Goal: Task Accomplishment & Management: Use online tool/utility

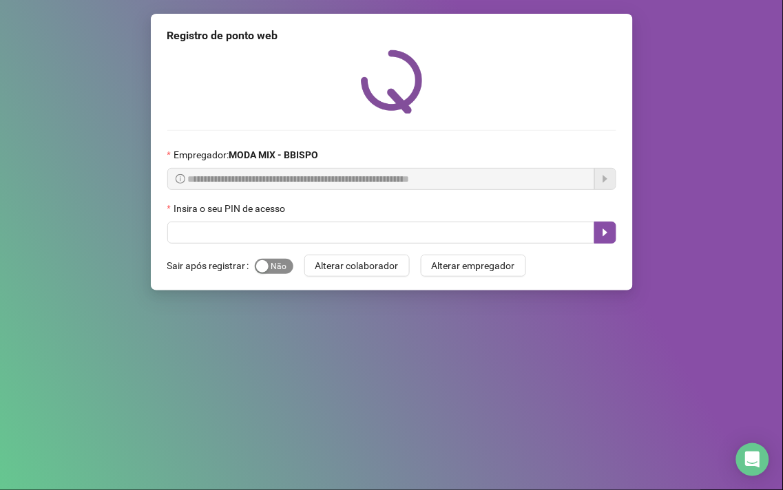
click at [279, 271] on span "Sim Não" at bounding box center [274, 266] width 39 height 15
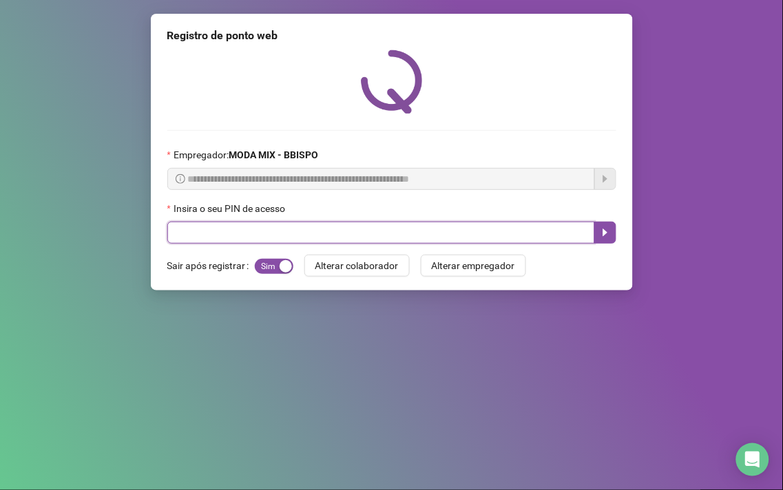
click at [272, 232] on input "text" at bounding box center [380, 233] width 427 height 22
type input "*****"
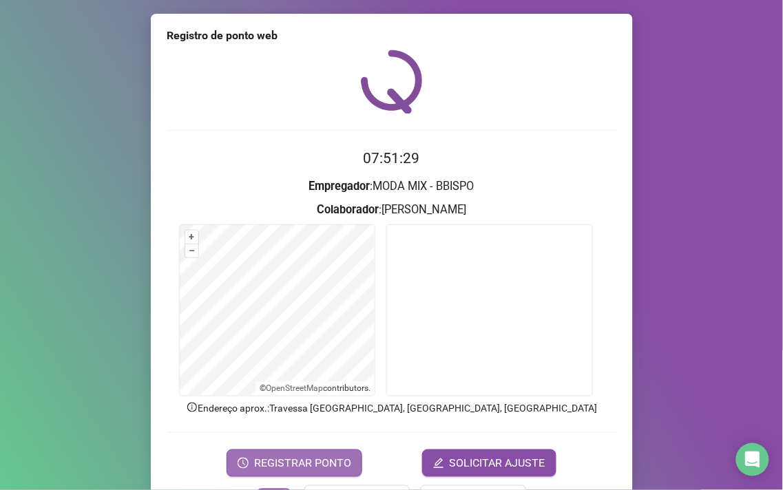
click at [304, 456] on span "REGISTRAR PONTO" at bounding box center [302, 463] width 97 height 17
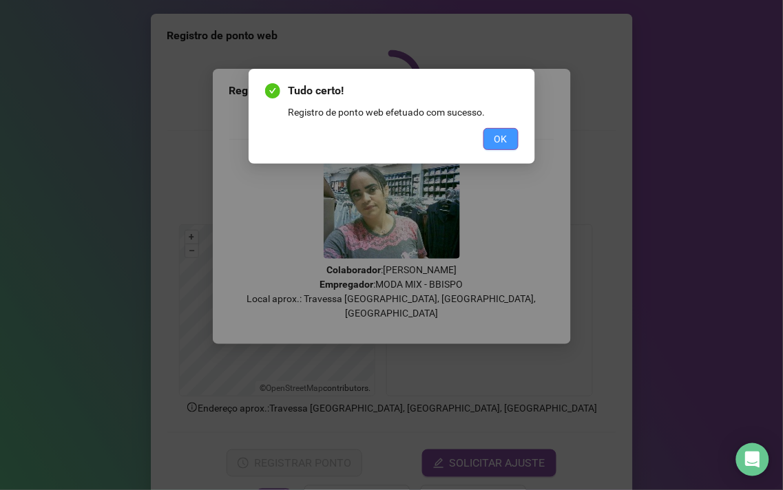
click at [498, 142] on span "OK" at bounding box center [500, 138] width 13 height 15
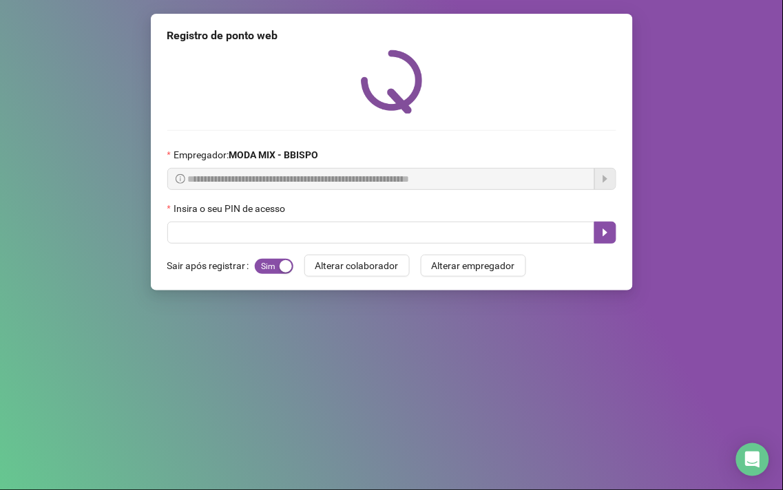
drag, startPoint x: 497, startPoint y: 143, endPoint x: 712, endPoint y: 213, distance: 226.0
click at [765, 182] on div "**********" at bounding box center [391, 245] width 783 height 490
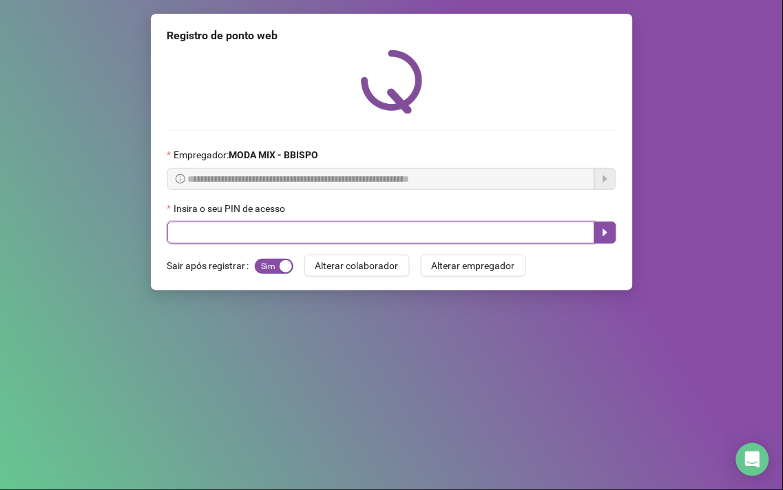
click at [235, 233] on input "text" at bounding box center [380, 233] width 427 height 22
type input "*****"
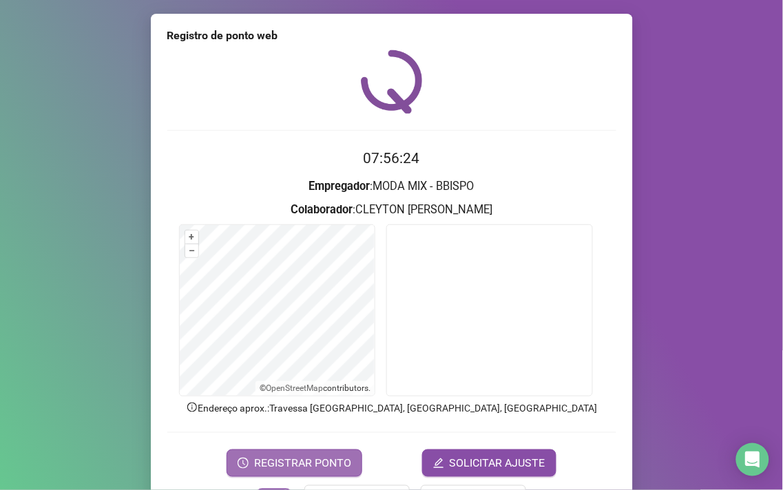
click at [326, 457] on span "REGISTRAR PONTO" at bounding box center [302, 463] width 97 height 17
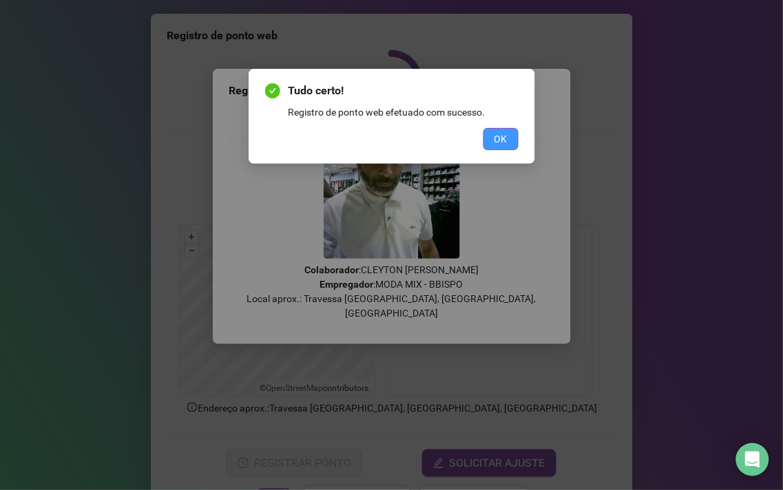
click at [511, 143] on button "OK" at bounding box center [500, 139] width 35 height 22
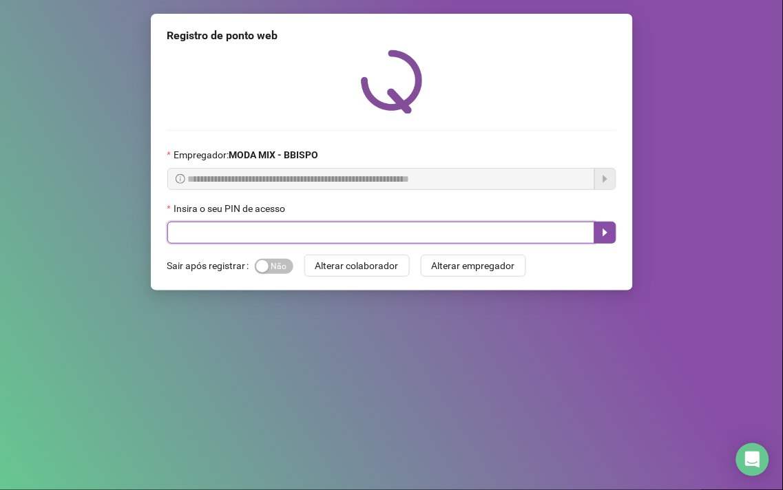
click at [240, 228] on input "text" at bounding box center [380, 233] width 427 height 22
type input "*****"
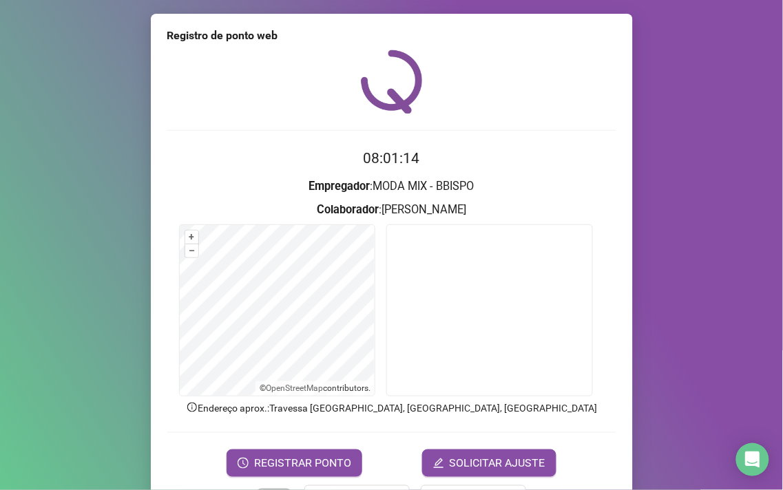
scroll to position [46, 0]
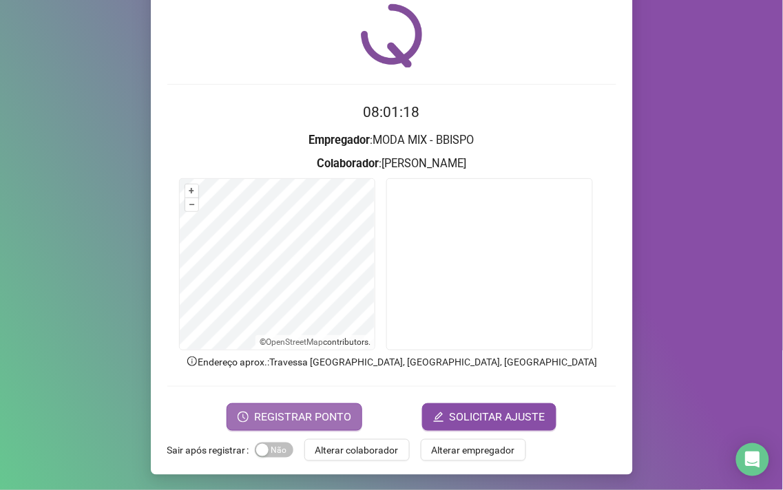
click at [262, 414] on span "REGISTRAR PONTO" at bounding box center [302, 417] width 97 height 17
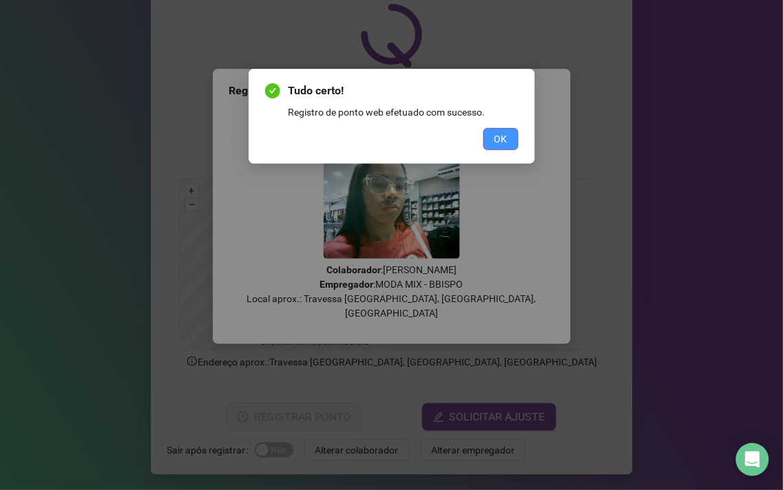
click at [505, 136] on span "OK" at bounding box center [500, 138] width 13 height 15
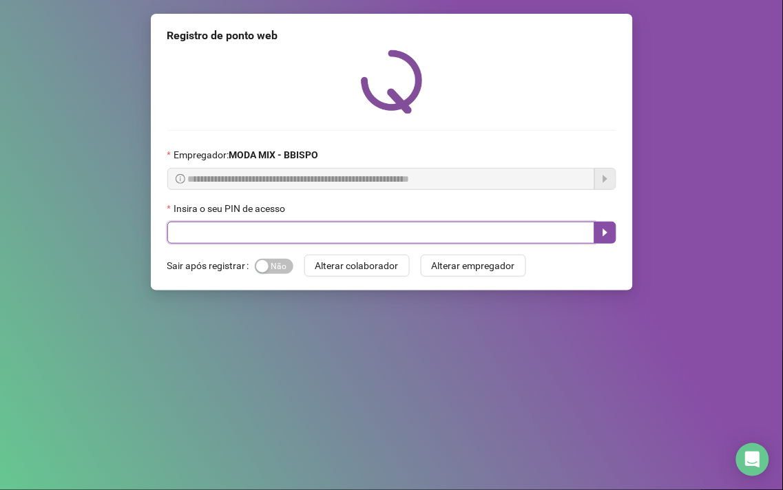
click at [331, 229] on input "text" at bounding box center [380, 233] width 427 height 22
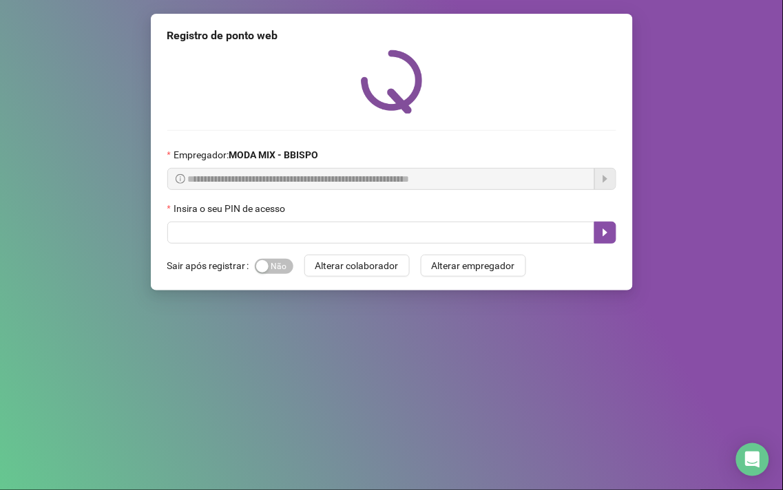
click at [288, 262] on div "Sim Não" at bounding box center [274, 266] width 39 height 16
click at [282, 271] on span "Sim Não" at bounding box center [274, 266] width 39 height 15
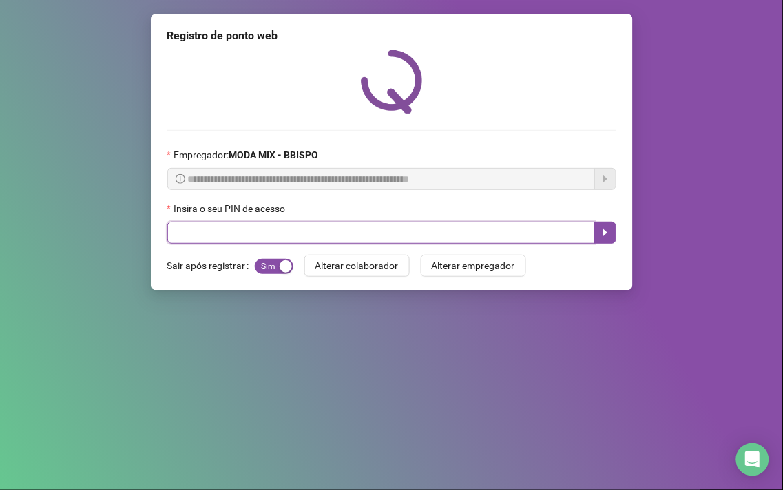
click at [294, 234] on input "text" at bounding box center [380, 233] width 427 height 22
type input "*****"
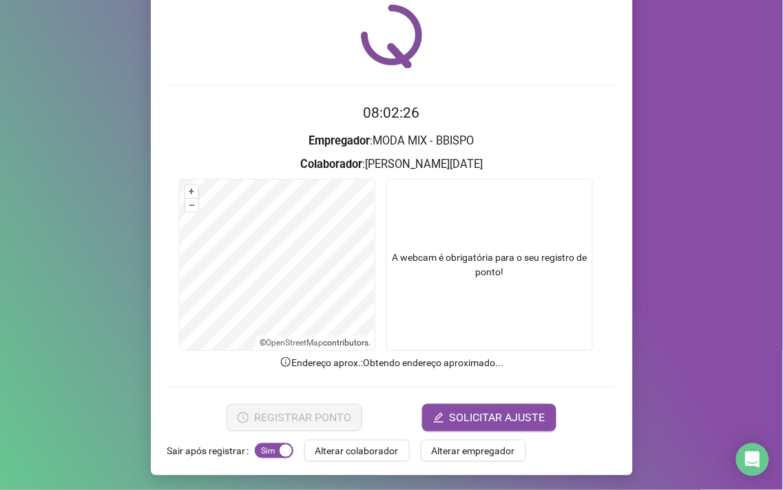
scroll to position [46, 0]
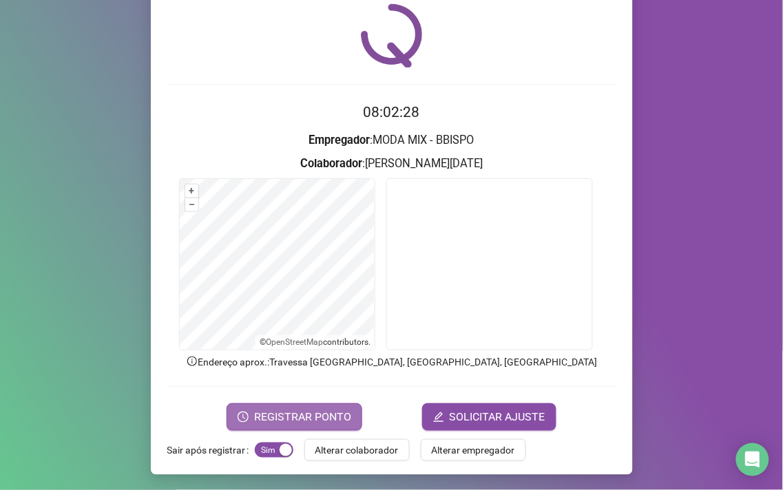
click at [301, 416] on span "REGISTRAR PONTO" at bounding box center [302, 417] width 97 height 17
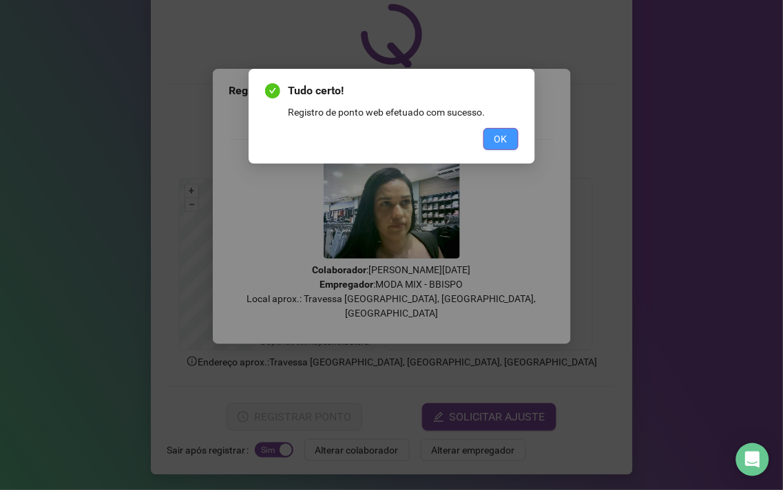
click at [499, 128] on button "OK" at bounding box center [500, 139] width 35 height 22
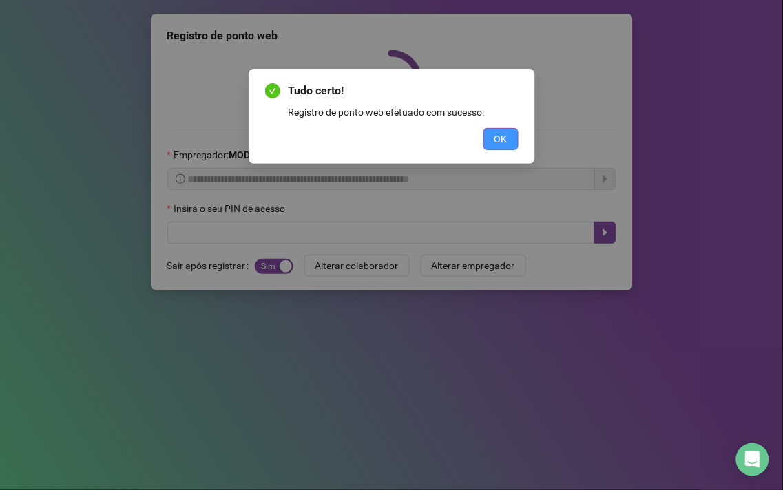
scroll to position [0, 0]
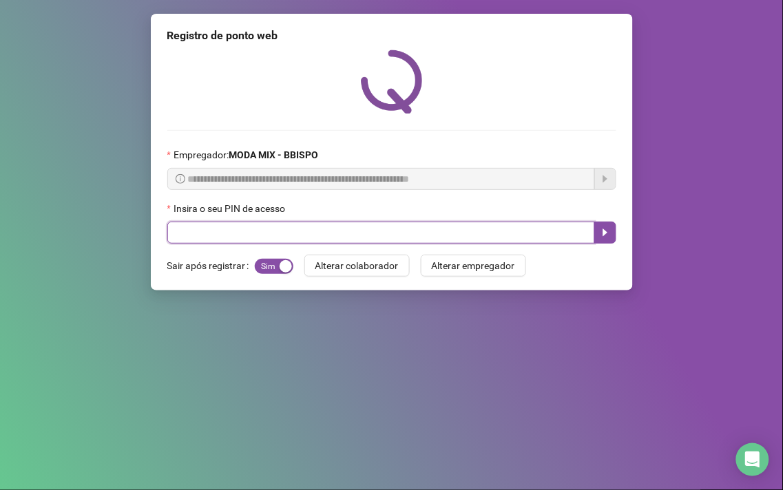
click at [509, 229] on input "text" at bounding box center [380, 233] width 427 height 22
type input "*****"
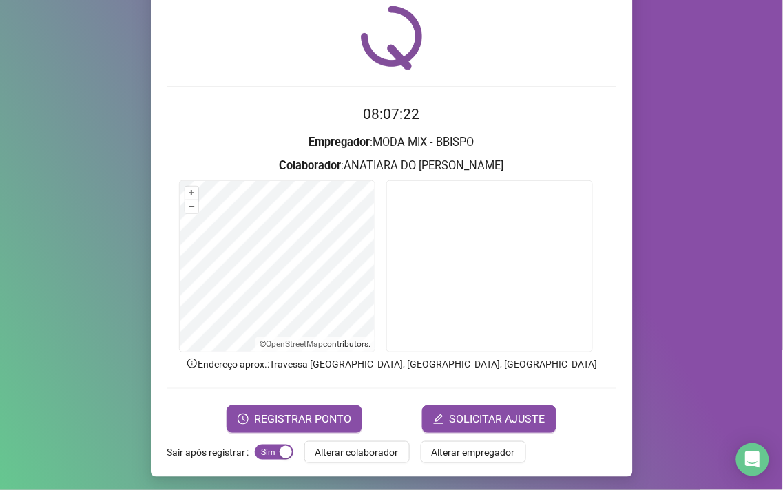
scroll to position [46, 0]
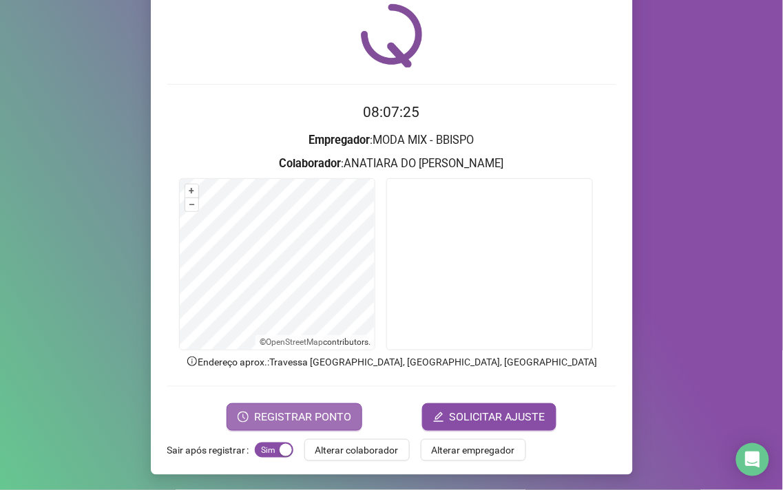
click at [307, 407] on button "REGISTRAR PONTO" at bounding box center [294, 417] width 136 height 28
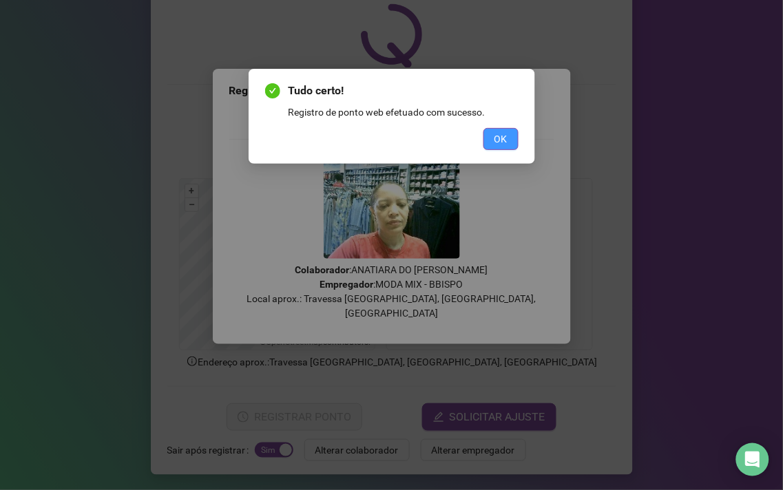
click at [499, 141] on span "OK" at bounding box center [500, 138] width 13 height 15
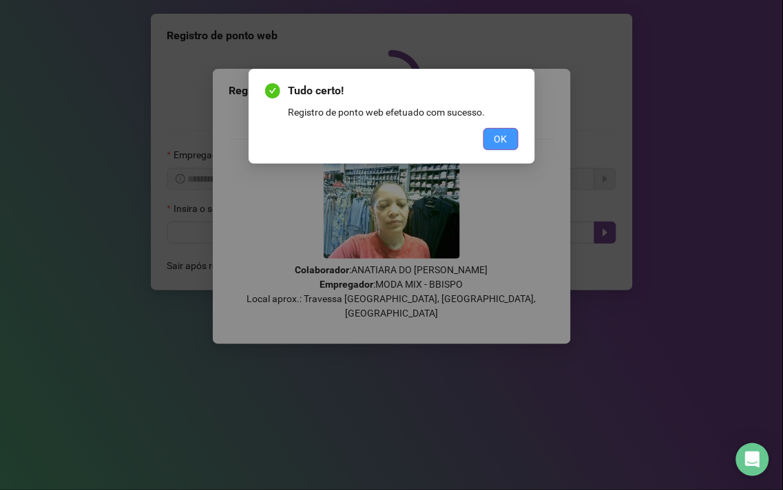
scroll to position [0, 0]
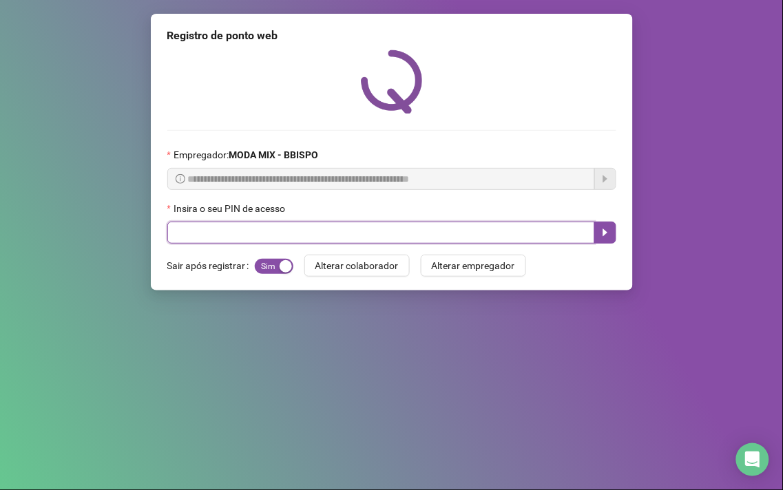
click at [406, 227] on input "text" at bounding box center [380, 233] width 427 height 22
type input "*****"
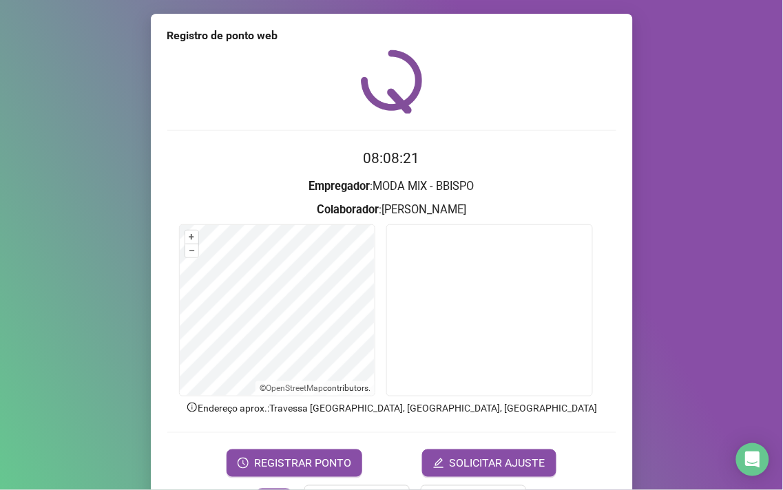
scroll to position [33, 0]
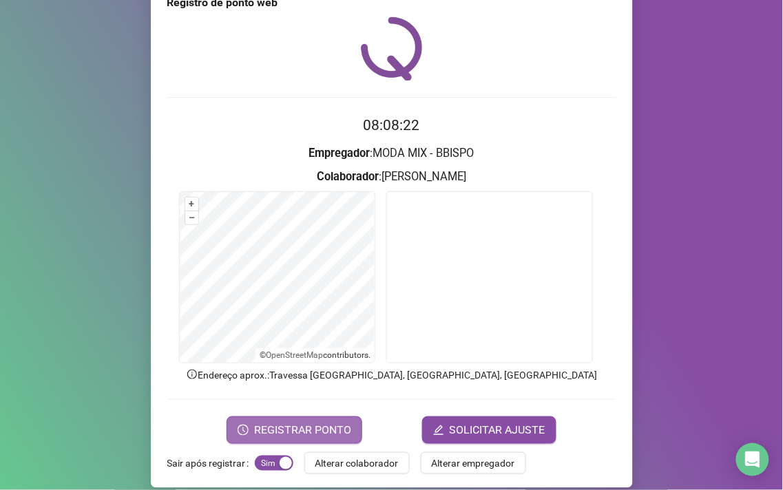
click at [296, 431] on span "REGISTRAR PONTO" at bounding box center [302, 430] width 97 height 17
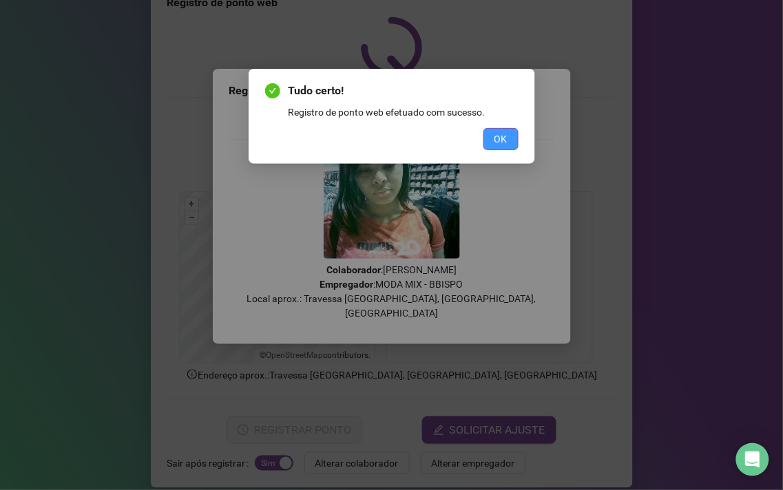
click at [491, 139] on button "OK" at bounding box center [500, 139] width 35 height 22
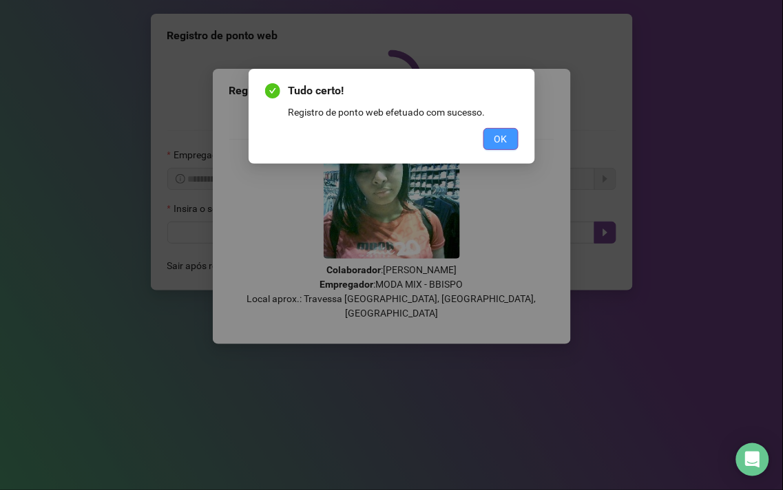
scroll to position [0, 0]
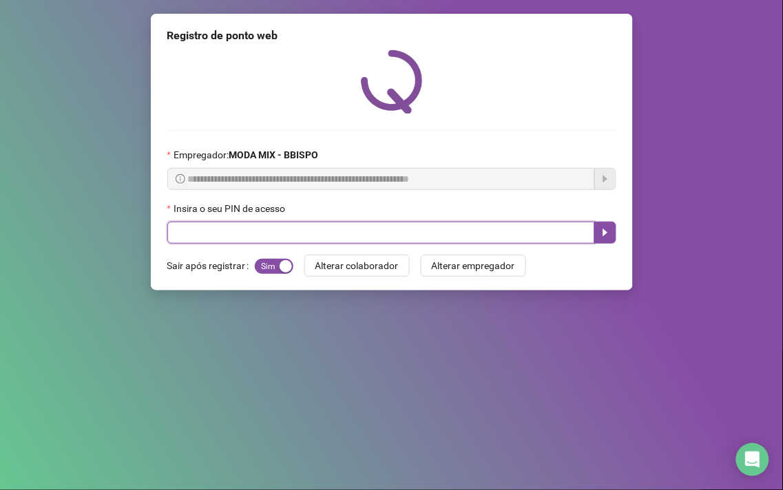
click at [177, 237] on input "text" at bounding box center [380, 233] width 427 height 22
type input "*****"
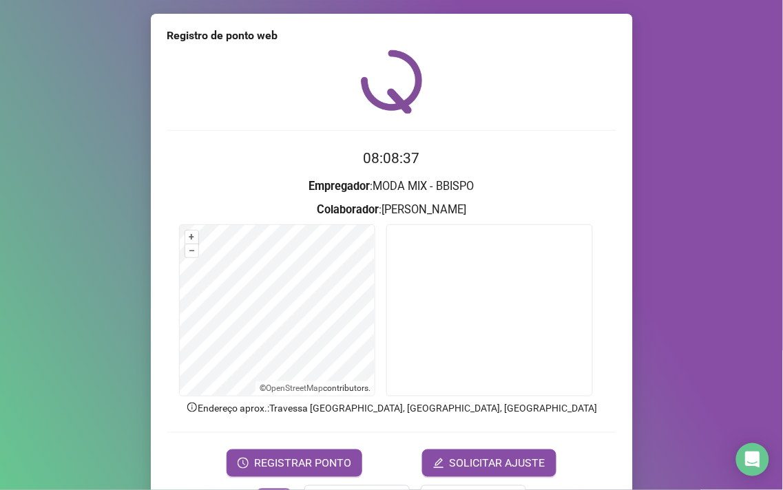
scroll to position [46, 0]
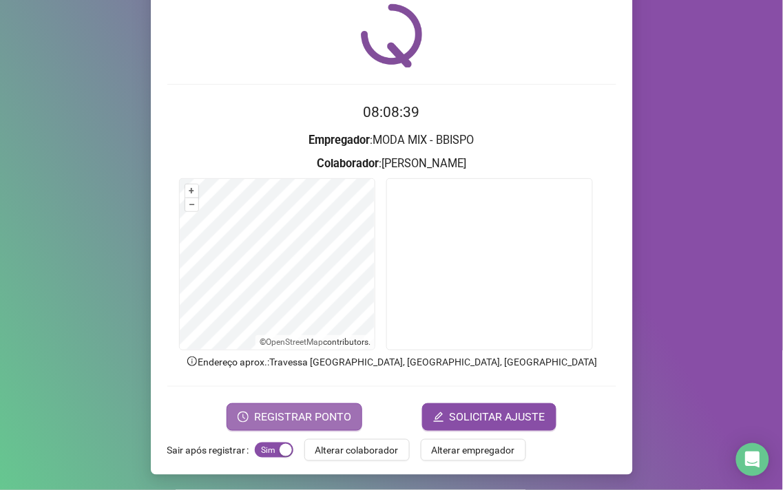
click at [301, 415] on span "REGISTRAR PONTO" at bounding box center [302, 417] width 97 height 17
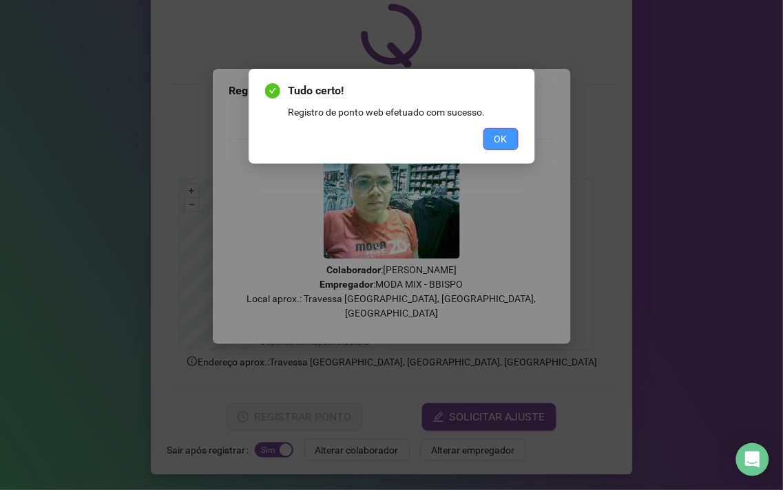
click at [494, 135] on span "OK" at bounding box center [500, 138] width 13 height 15
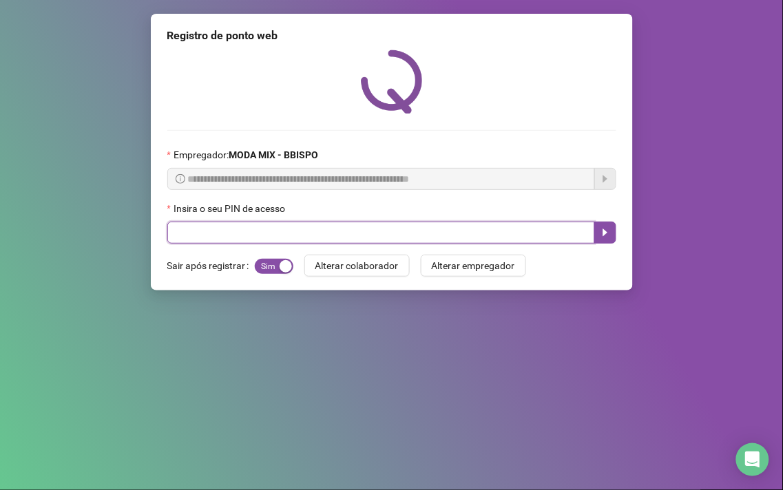
click at [326, 236] on input "text" at bounding box center [380, 233] width 427 height 22
type input "*****"
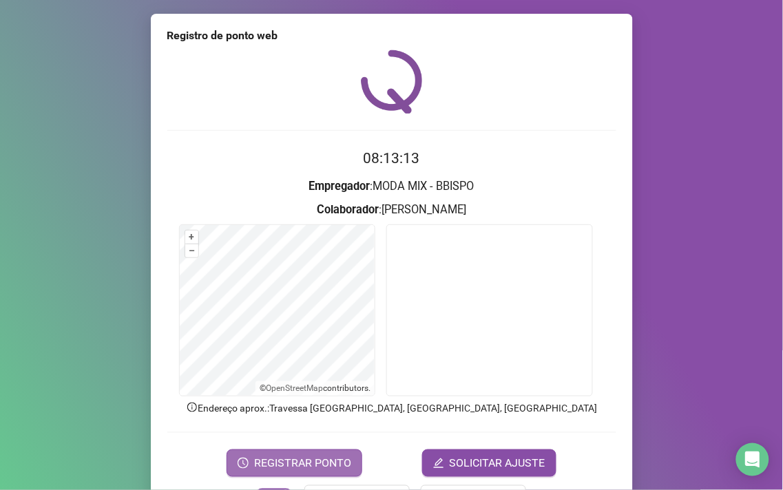
click at [277, 453] on button "REGISTRAR PONTO" at bounding box center [294, 463] width 136 height 28
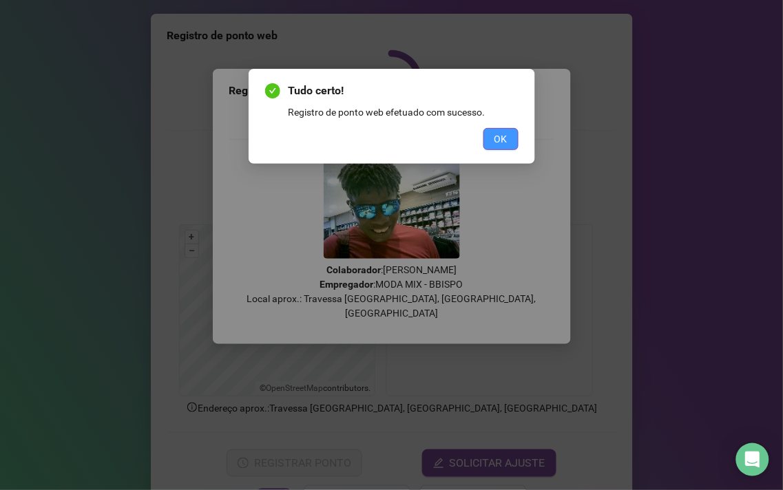
click at [491, 136] on button "OK" at bounding box center [500, 139] width 35 height 22
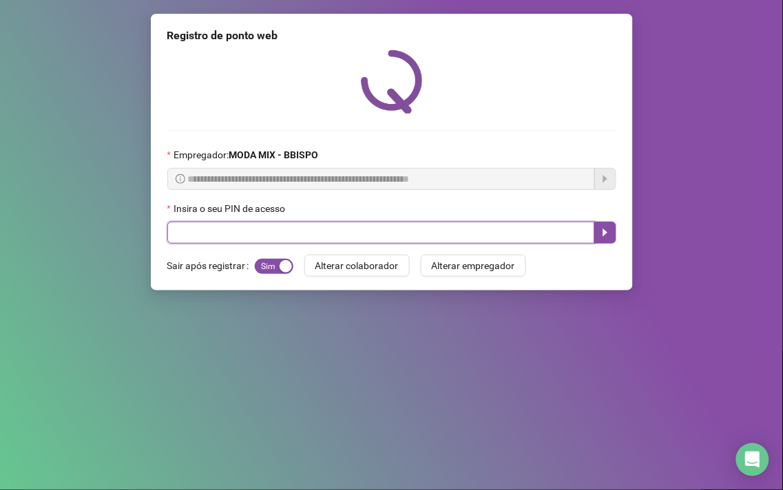
click at [251, 241] on input "text" at bounding box center [380, 233] width 427 height 22
type input "*****"
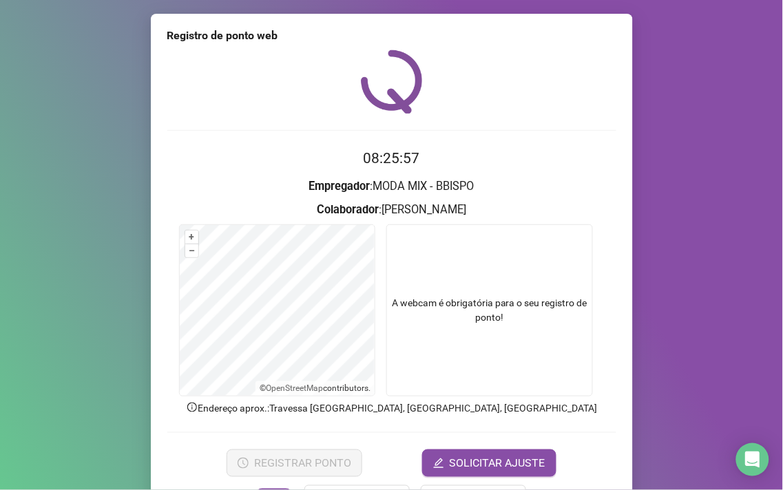
scroll to position [46, 0]
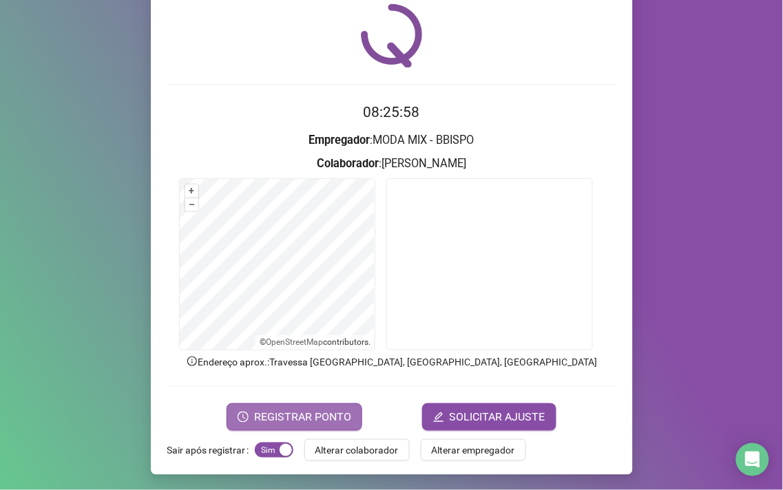
click at [233, 414] on button "REGISTRAR PONTO" at bounding box center [294, 417] width 136 height 28
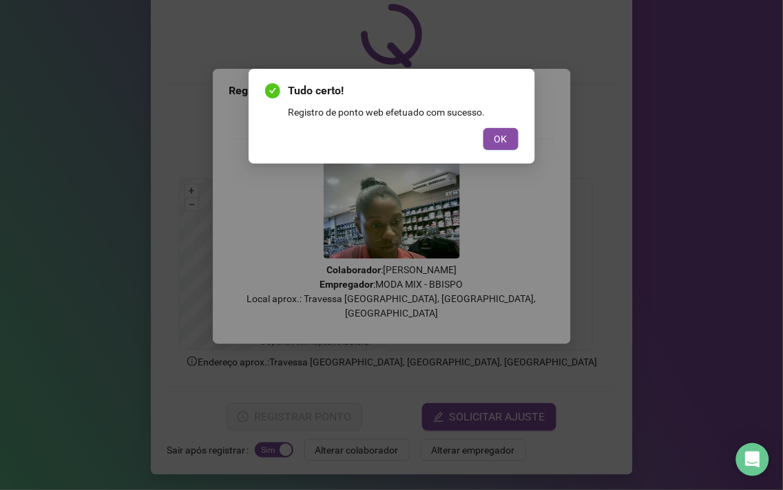
click at [476, 126] on div "Tudo certo! Registro de ponto web efetuado com sucesso. OK" at bounding box center [391, 116] width 253 height 67
click at [498, 129] on button "OK" at bounding box center [500, 139] width 35 height 22
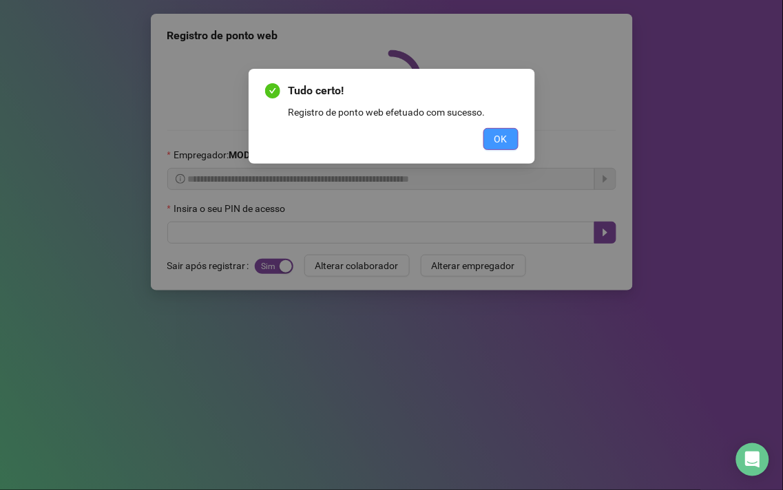
scroll to position [0, 0]
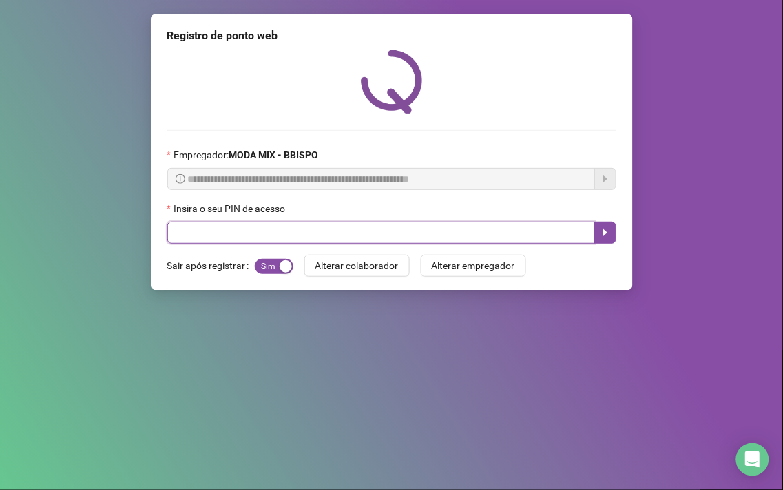
click at [264, 231] on input "text" at bounding box center [380, 233] width 427 height 22
type input "*****"
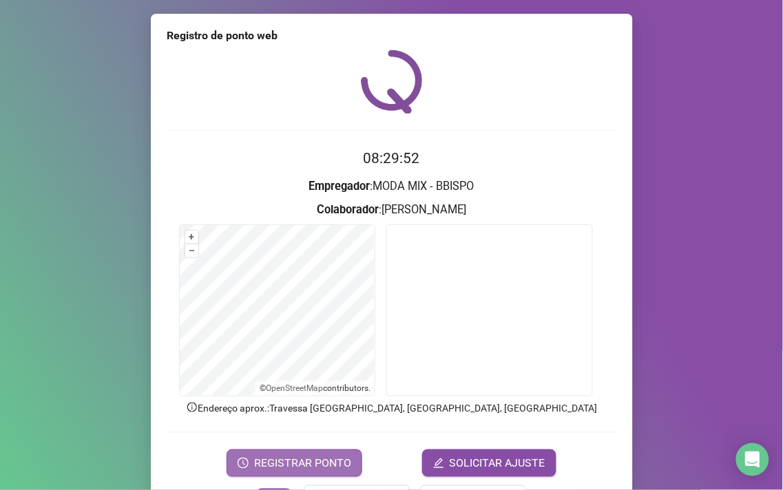
click at [249, 463] on button "REGISTRAR PONTO" at bounding box center [294, 463] width 136 height 28
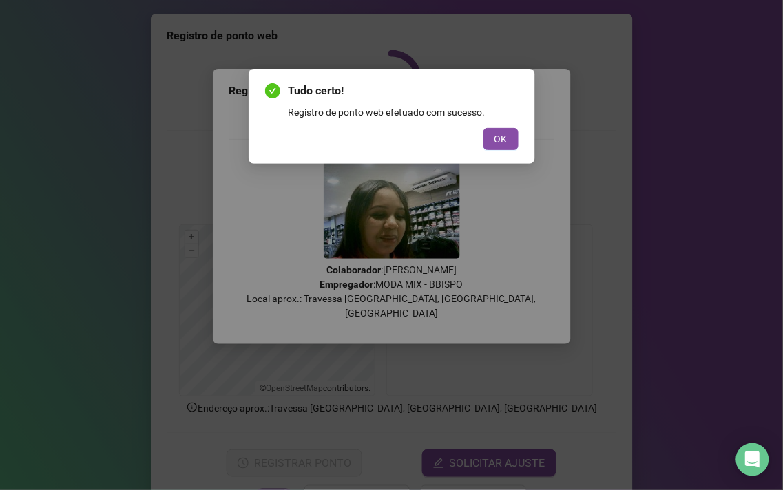
click at [455, 154] on div "Tudo certo! Registro de ponto web efetuado com sucesso. OK" at bounding box center [391, 116] width 286 height 95
click at [494, 132] on span "OK" at bounding box center [500, 138] width 13 height 15
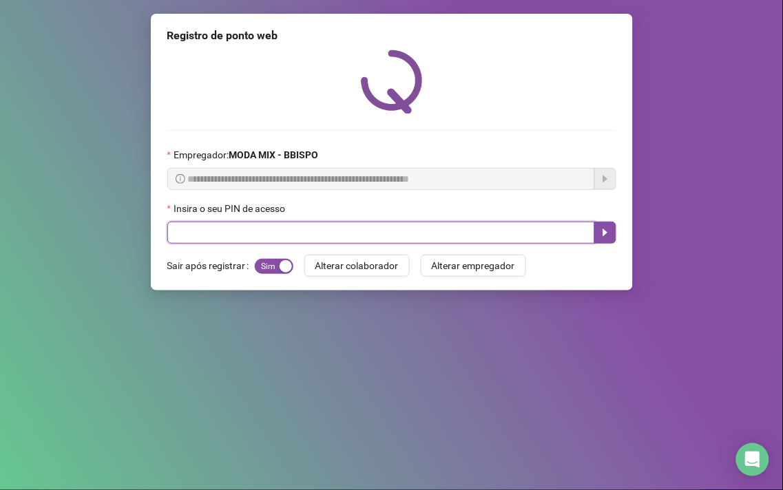
click at [485, 243] on input "text" at bounding box center [380, 233] width 427 height 22
type input "*****"
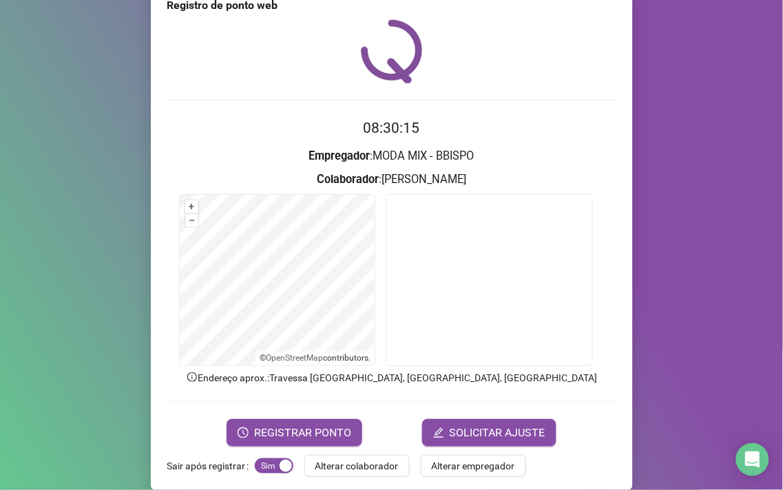
scroll to position [46, 0]
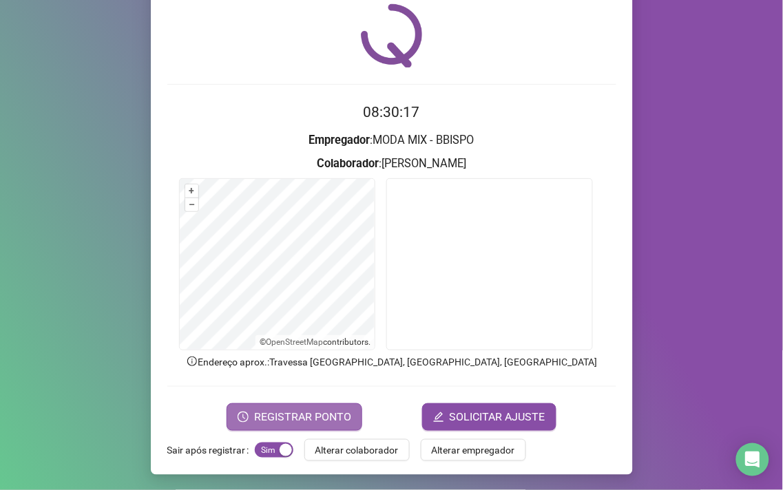
click at [268, 419] on span "REGISTRAR PONTO" at bounding box center [302, 417] width 97 height 17
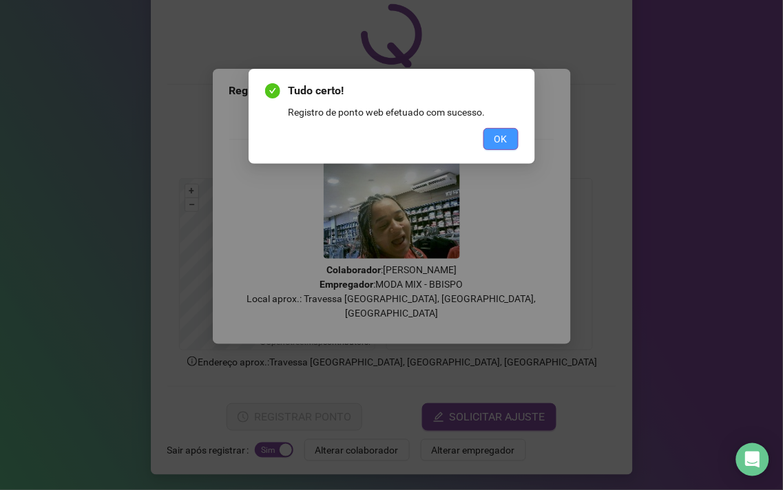
click at [501, 143] on span "OK" at bounding box center [500, 138] width 13 height 15
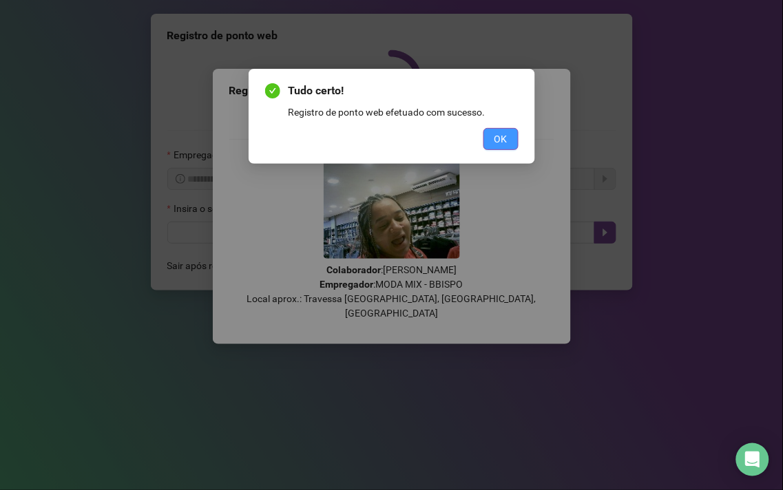
scroll to position [0, 0]
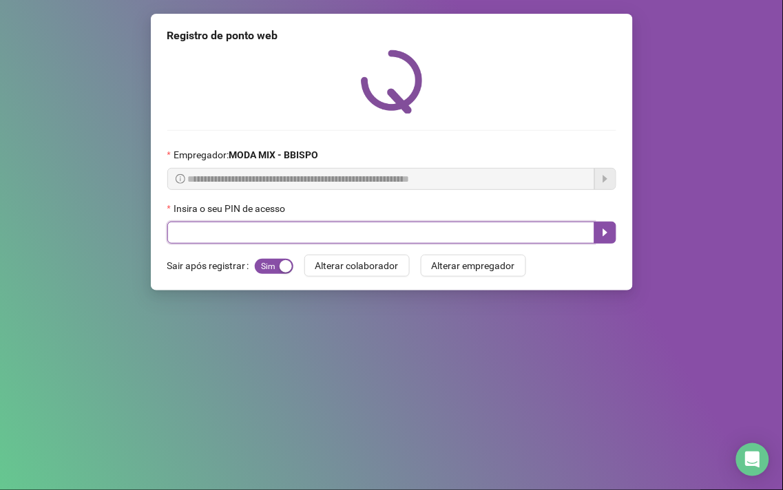
click at [212, 242] on input "text" at bounding box center [380, 233] width 427 height 22
type input "*****"
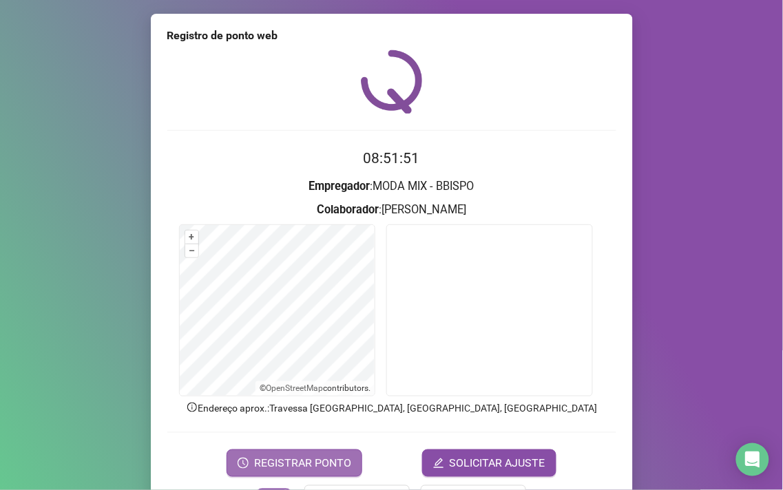
click at [266, 462] on span "REGISTRAR PONTO" at bounding box center [302, 463] width 97 height 17
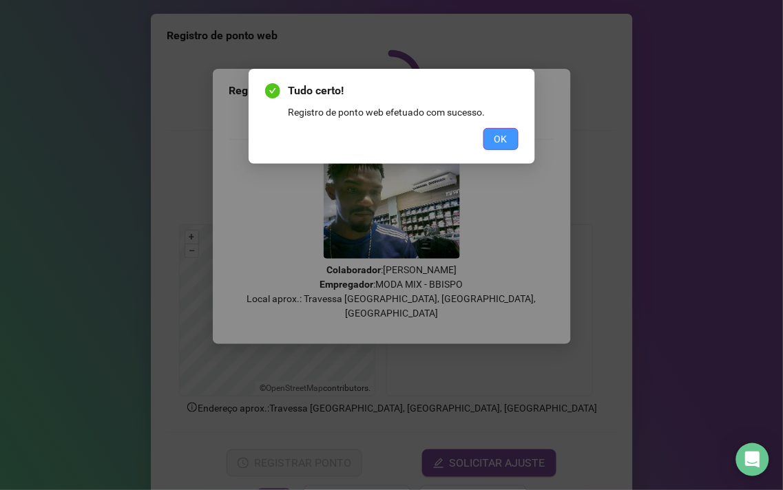
click at [500, 140] on span "OK" at bounding box center [500, 138] width 13 height 15
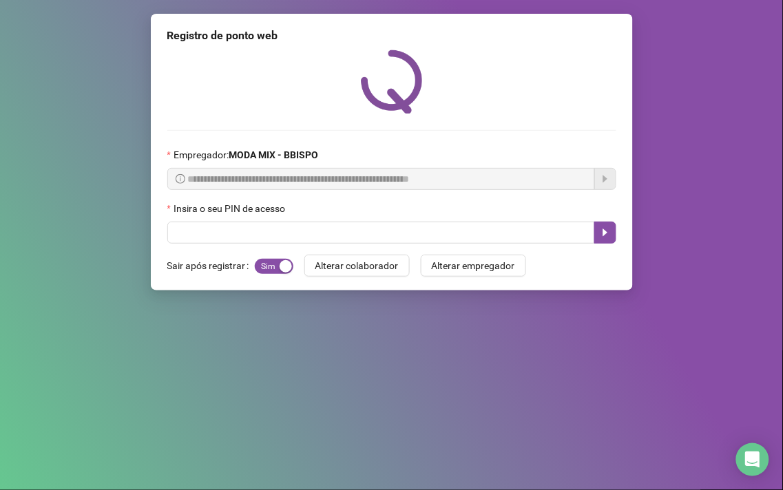
drag, startPoint x: 500, startPoint y: 140, endPoint x: 759, endPoint y: 273, distance: 290.3
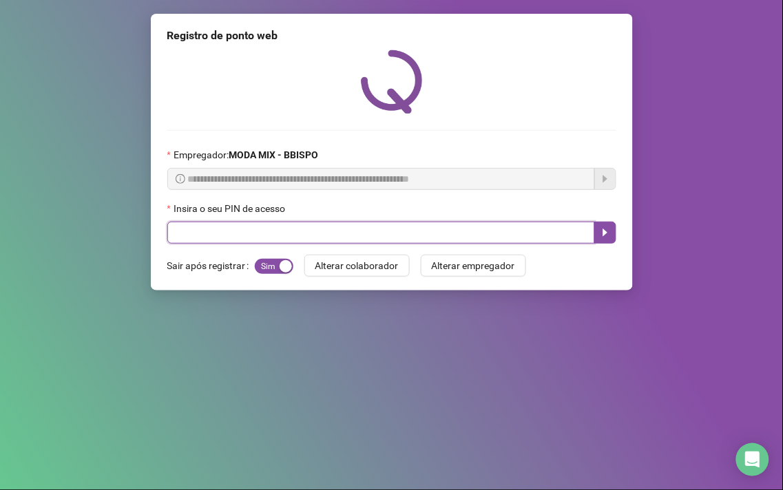
click at [275, 237] on input "text" at bounding box center [380, 233] width 427 height 22
type input "*****"
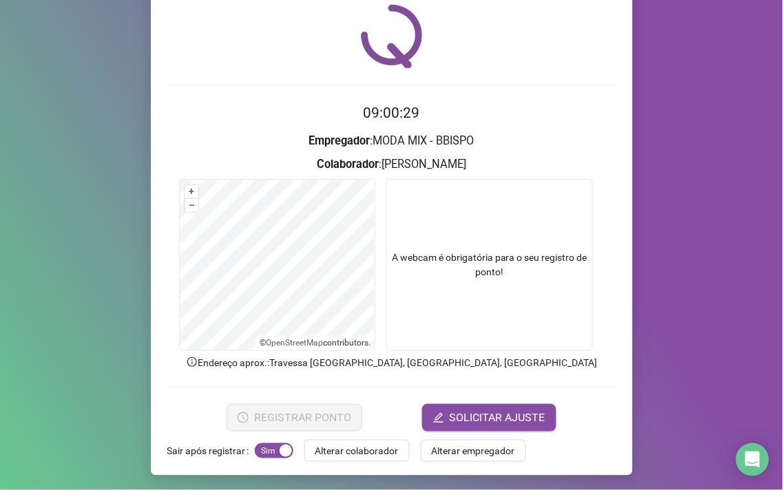
scroll to position [46, 0]
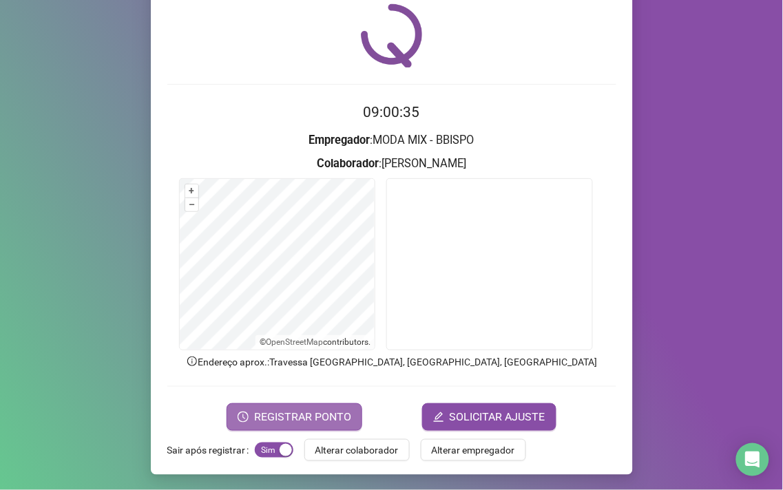
click at [287, 418] on span "REGISTRAR PONTO" at bounding box center [302, 417] width 97 height 17
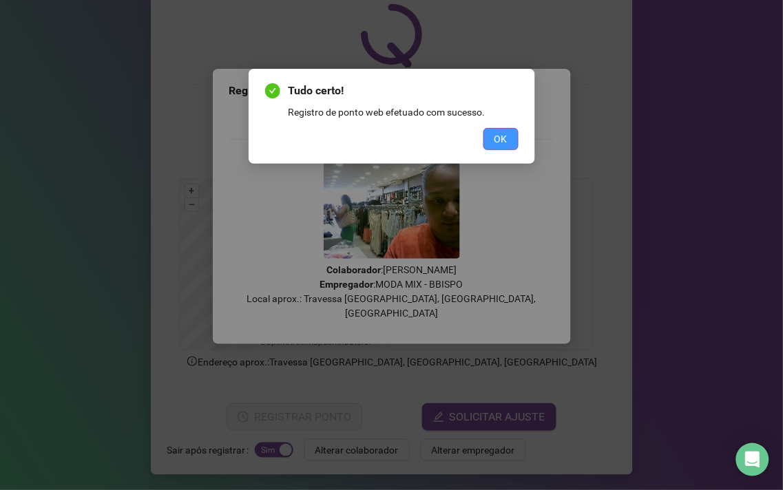
click at [502, 147] on button "OK" at bounding box center [500, 139] width 35 height 22
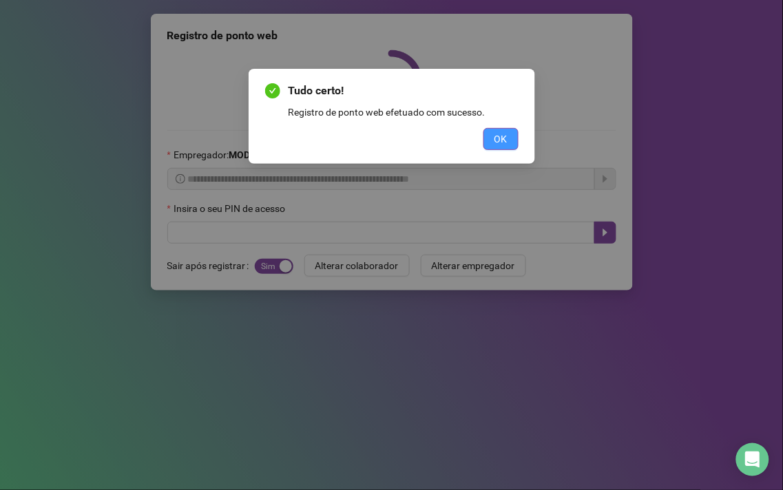
scroll to position [0, 0]
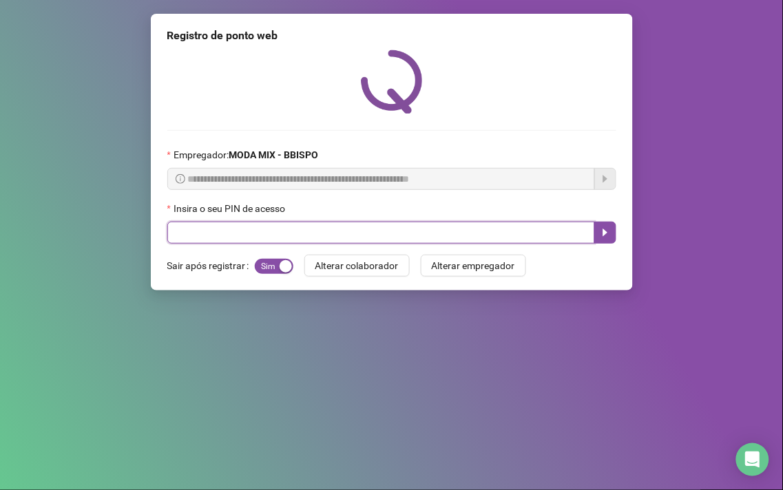
click at [340, 236] on input "text" at bounding box center [380, 233] width 427 height 22
type input "*****"
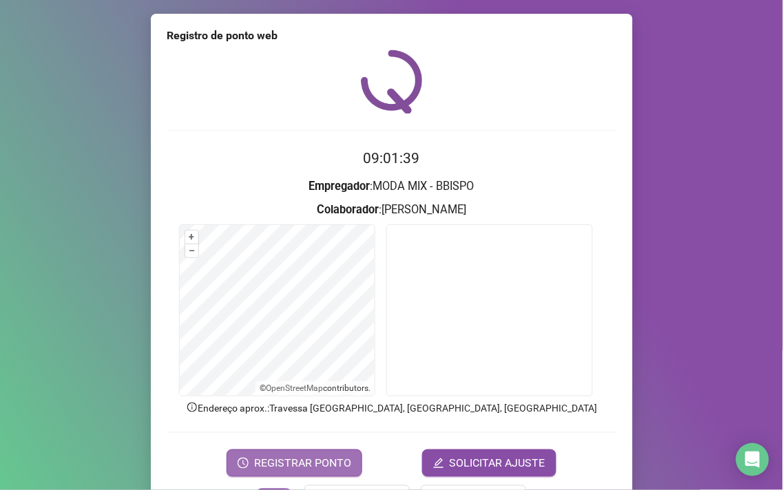
click at [304, 456] on span "REGISTRAR PONTO" at bounding box center [302, 463] width 97 height 17
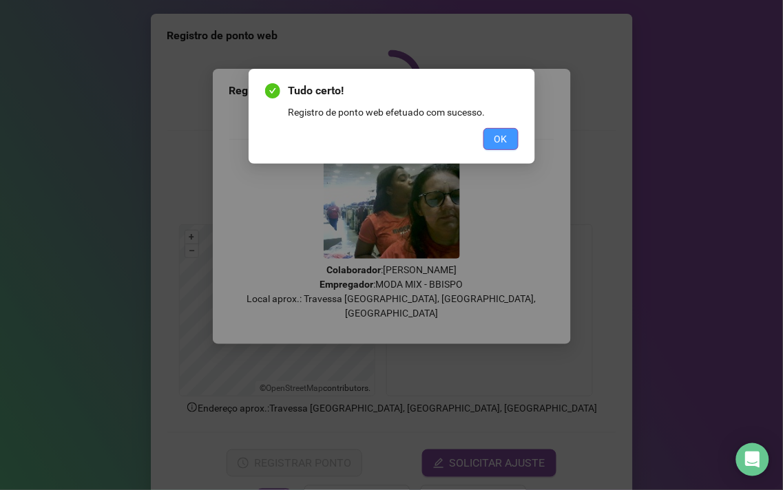
click at [503, 140] on span "OK" at bounding box center [500, 138] width 13 height 15
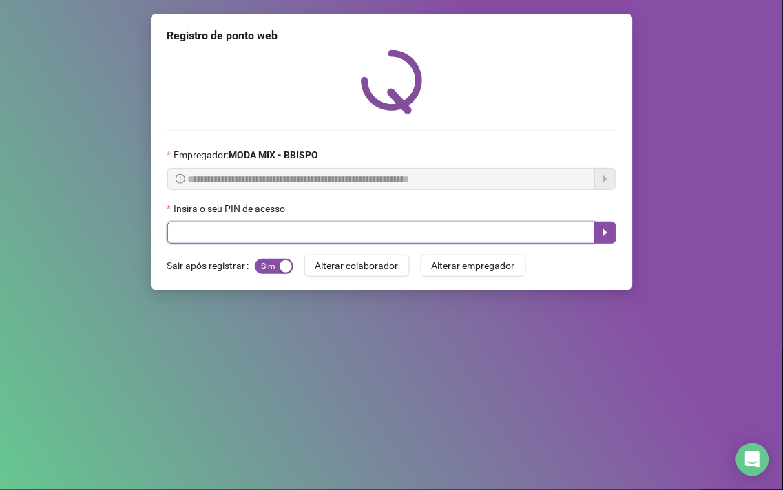
click at [362, 242] on input "text" at bounding box center [380, 233] width 427 height 22
type input "*****"
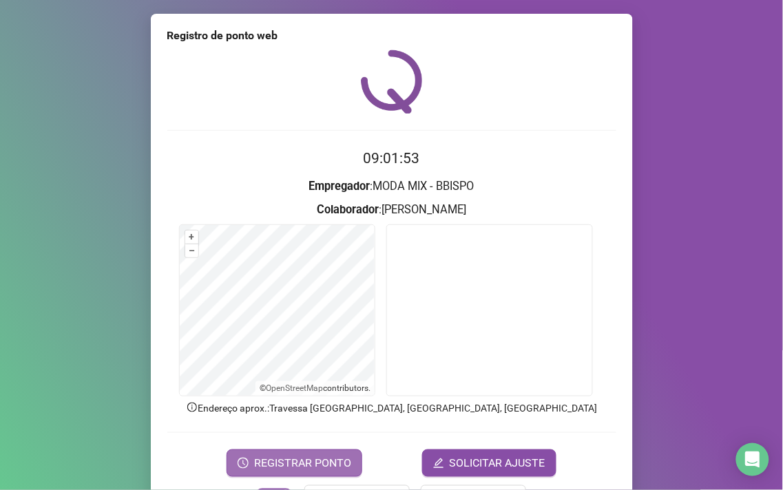
click at [305, 456] on span "REGISTRAR PONTO" at bounding box center [302, 463] width 97 height 17
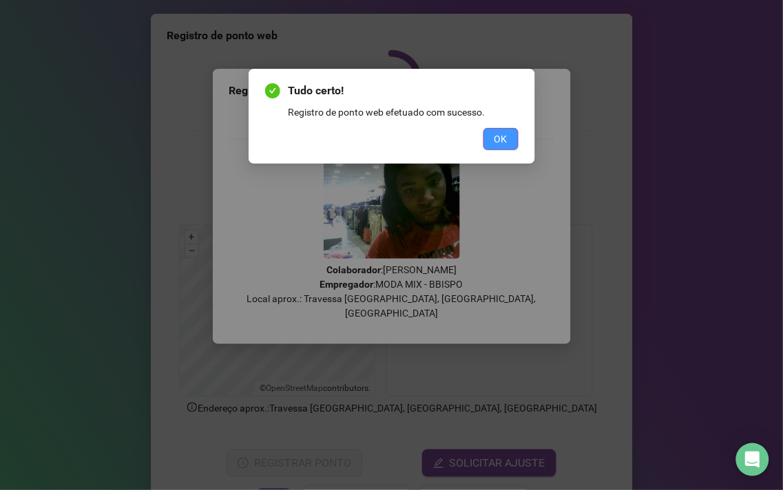
click at [496, 135] on span "OK" at bounding box center [500, 138] width 13 height 15
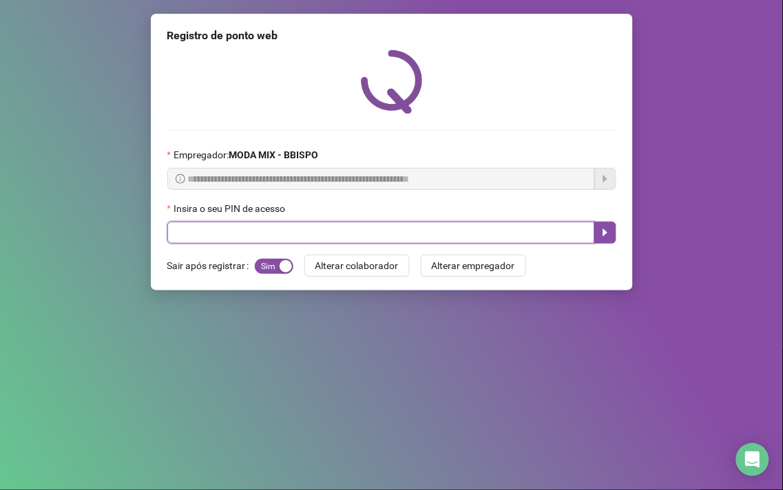
click at [209, 231] on input "text" at bounding box center [380, 233] width 427 height 22
type input "*****"
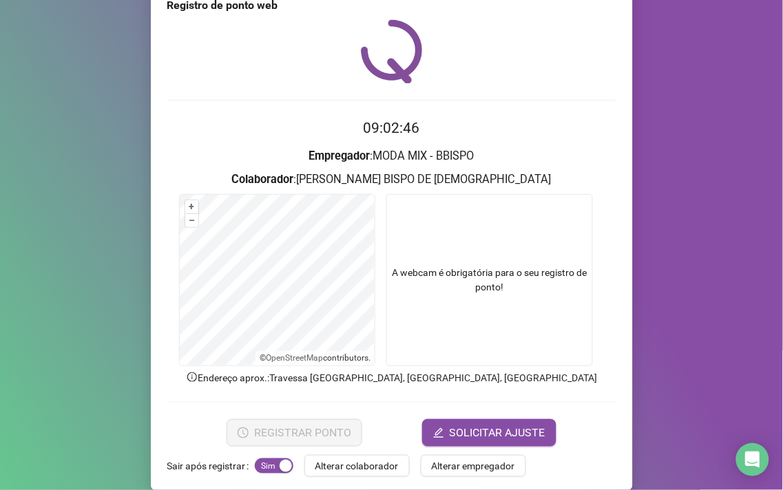
scroll to position [46, 0]
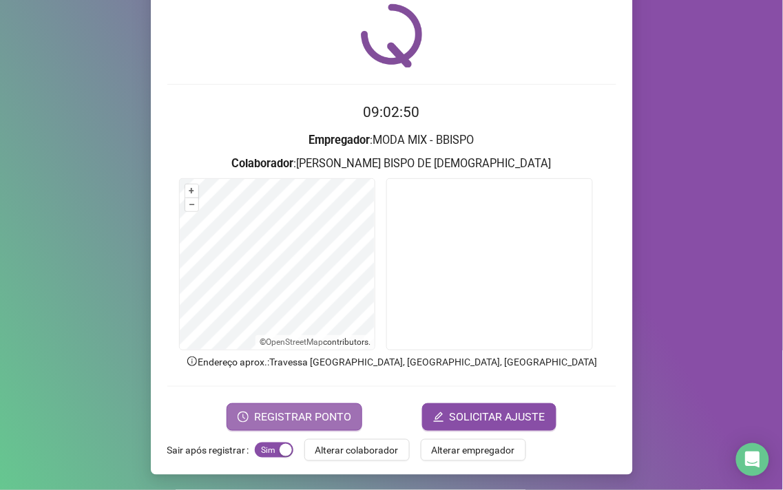
click at [324, 422] on span "REGISTRAR PONTO" at bounding box center [302, 417] width 97 height 17
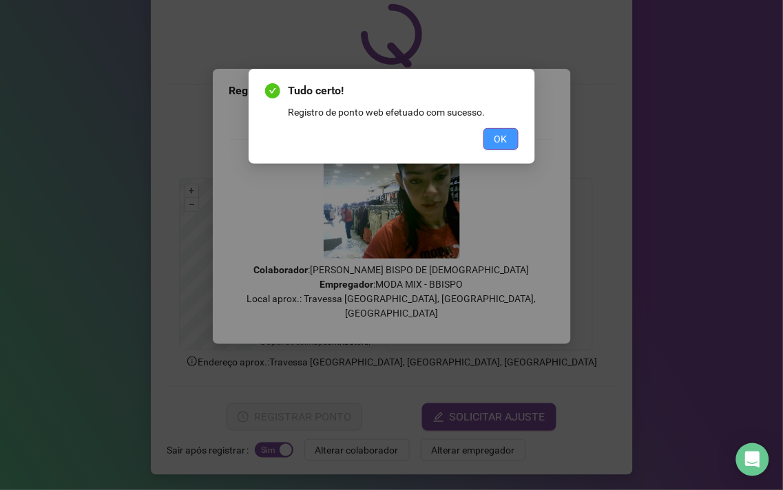
click at [496, 139] on span "OK" at bounding box center [500, 138] width 13 height 15
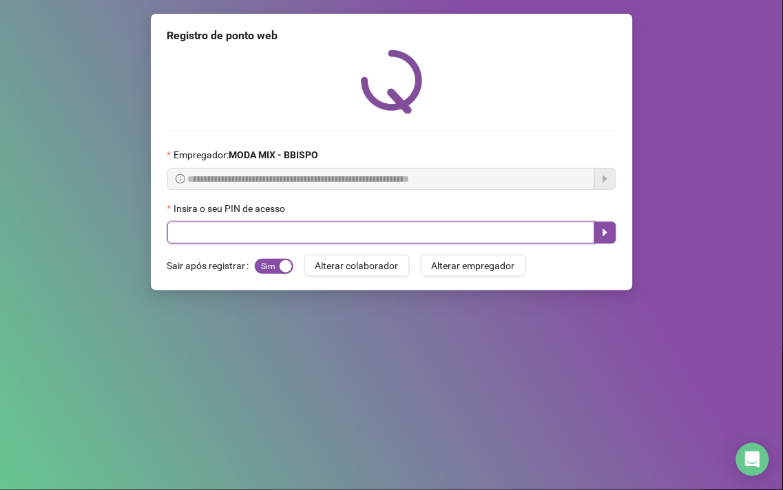
click at [306, 239] on input "text" at bounding box center [380, 233] width 427 height 22
type input "*****"
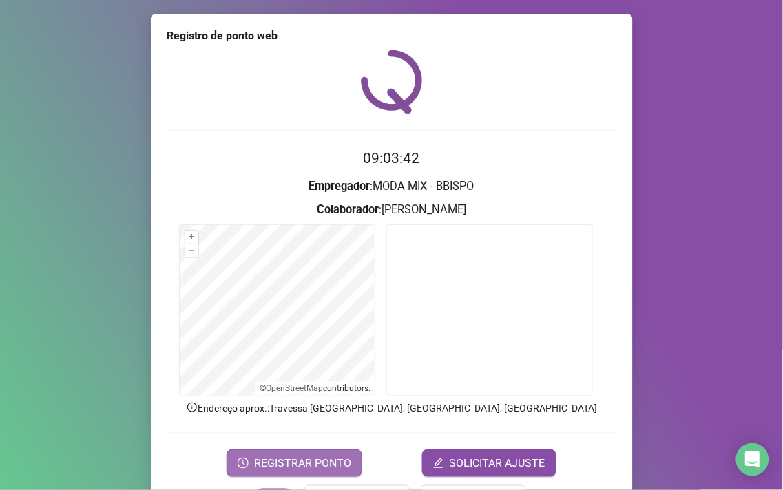
click at [283, 470] on span "REGISTRAR PONTO" at bounding box center [302, 463] width 97 height 17
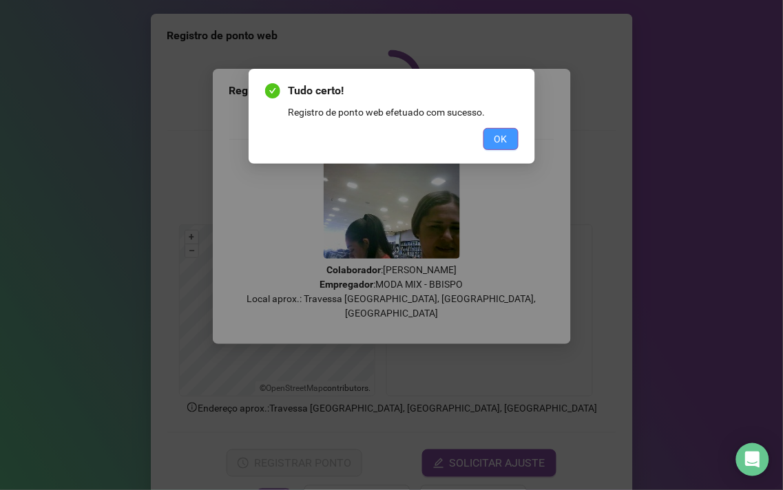
click at [487, 140] on button "OK" at bounding box center [500, 139] width 35 height 22
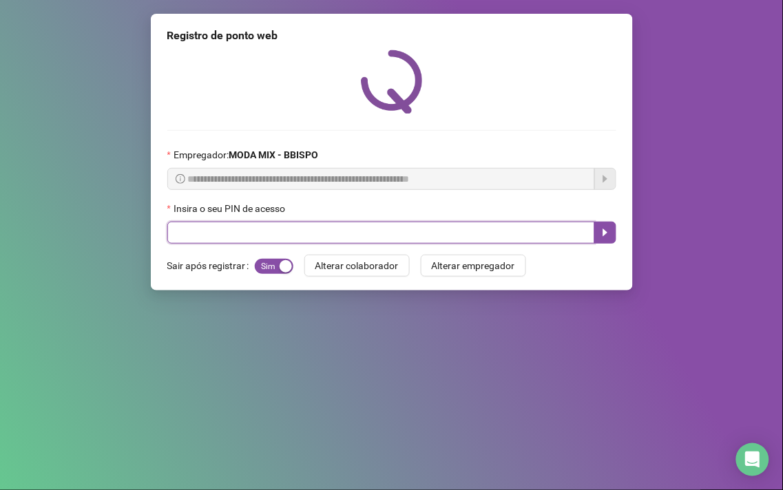
click at [244, 240] on input "text" at bounding box center [380, 233] width 427 height 22
type input "*****"
click at [594, 233] on button "button" at bounding box center [605, 233] width 22 height 22
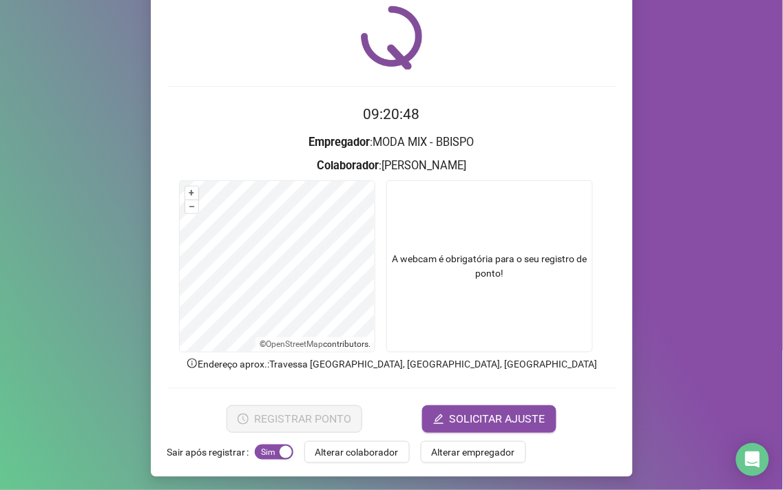
scroll to position [46, 0]
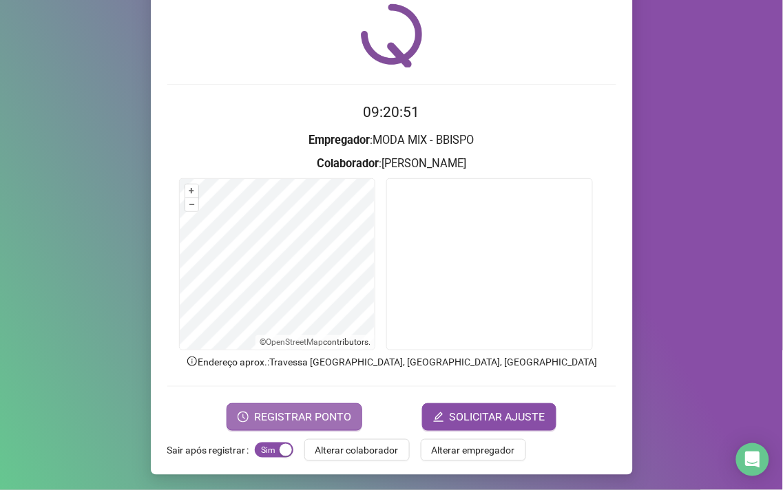
click at [279, 403] on button "REGISTRAR PONTO" at bounding box center [294, 417] width 136 height 28
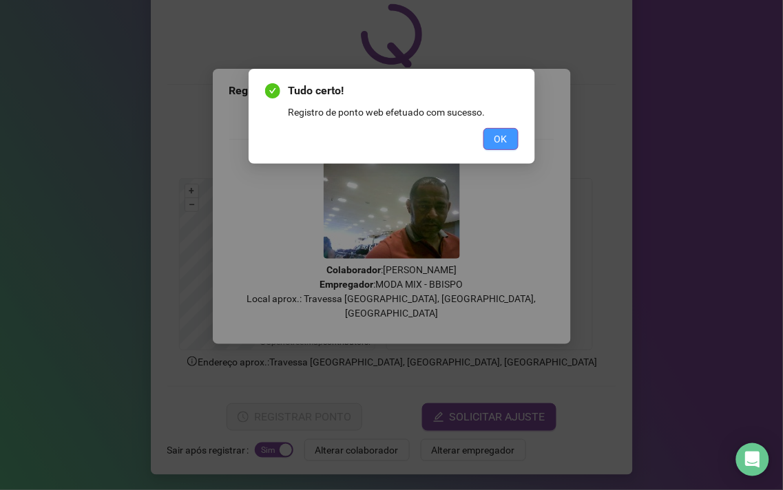
click at [499, 145] on span "OK" at bounding box center [500, 138] width 13 height 15
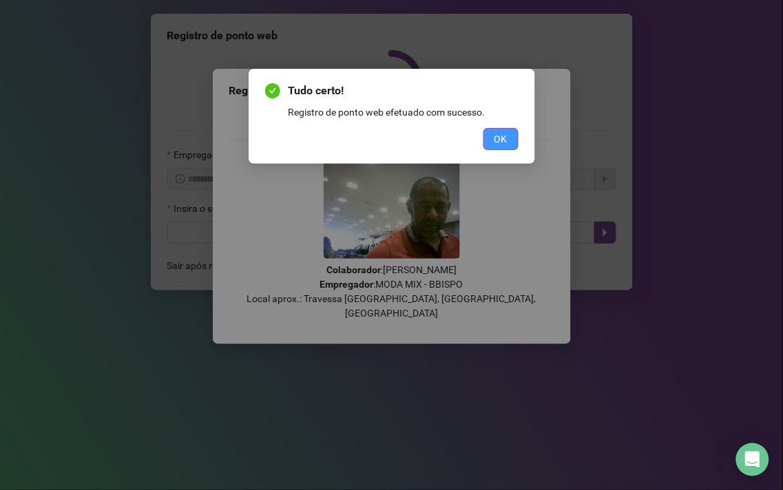
scroll to position [0, 0]
